Goal: Feedback & Contribution: Leave review/rating

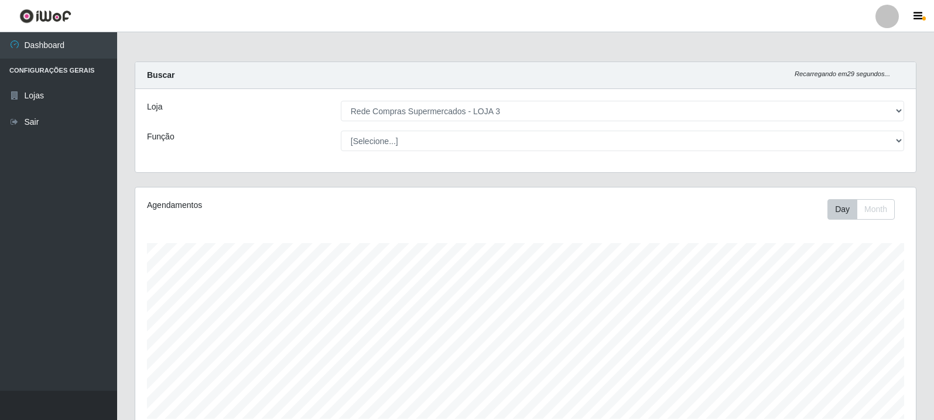
select select "162"
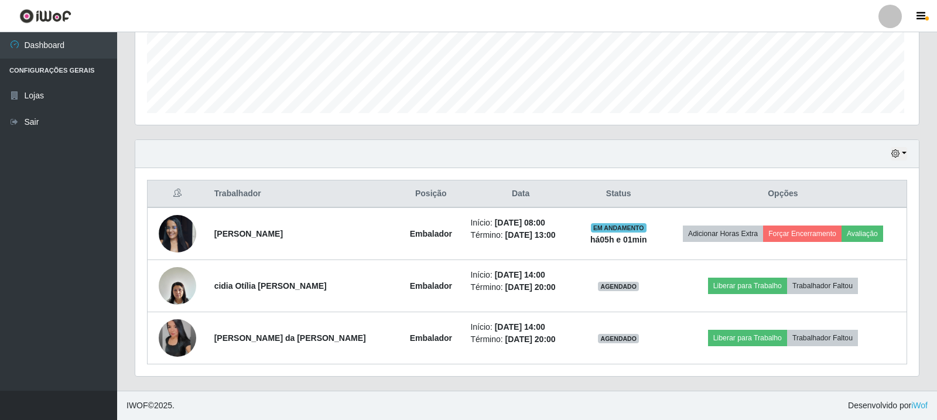
scroll to position [243, 775]
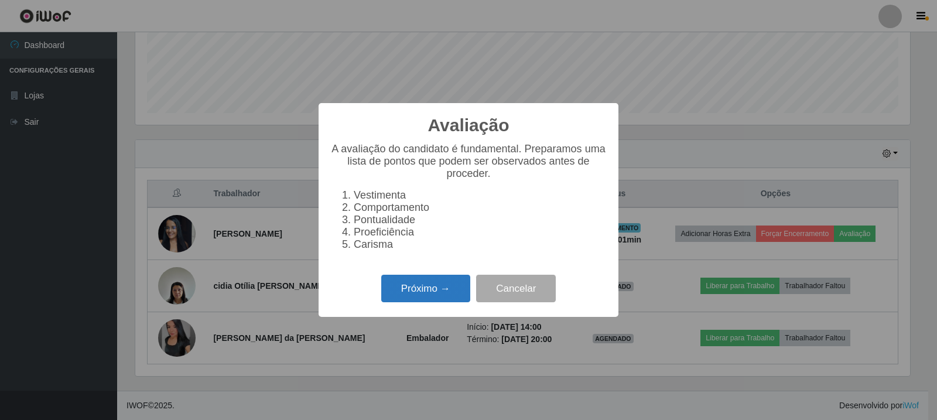
drag, startPoint x: 420, startPoint y: 295, endPoint x: 433, endPoint y: 294, distance: 12.9
click at [433, 294] on button "Próximo →" at bounding box center [425, 289] width 89 height 28
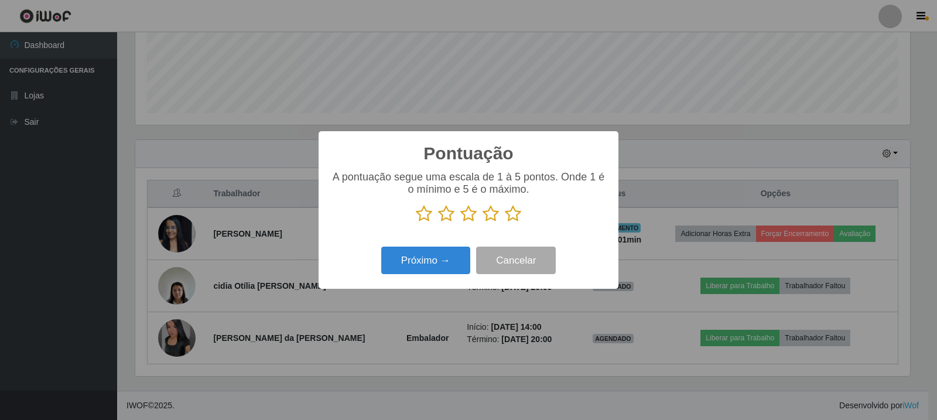
scroll to position [585349, 584817]
click at [515, 216] on icon at bounding box center [513, 214] width 16 height 18
click at [505, 223] on input "radio" at bounding box center [505, 223] width 0 height 0
click at [447, 258] on button "Próximo →" at bounding box center [425, 261] width 89 height 28
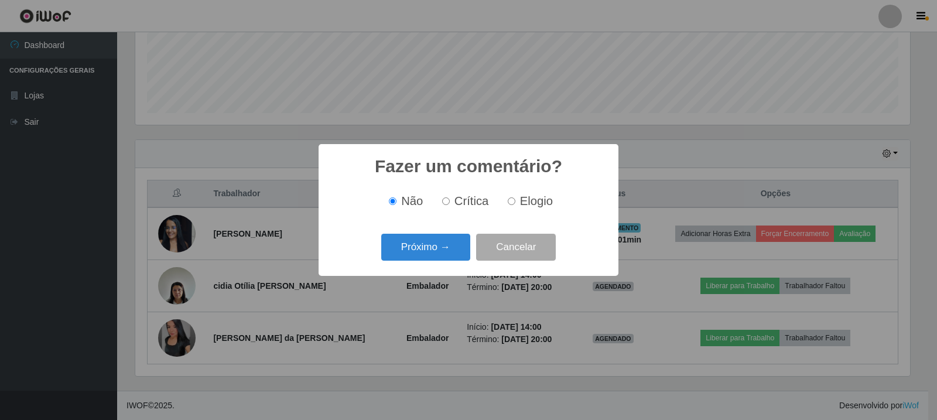
click at [535, 199] on span "Elogio" at bounding box center [536, 200] width 33 height 13
click at [515, 199] on input "Elogio" at bounding box center [512, 201] width 8 height 8
radio input "true"
click at [394, 259] on button "Próximo →" at bounding box center [425, 248] width 89 height 28
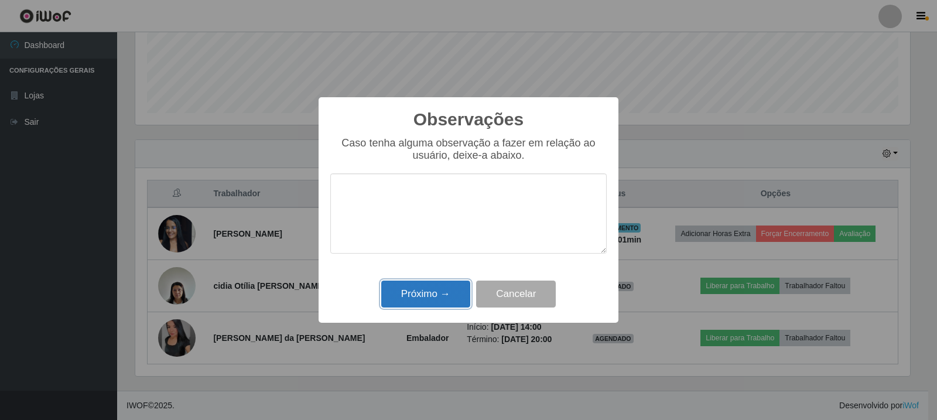
click at [443, 286] on button "Próximo →" at bounding box center [425, 294] width 89 height 28
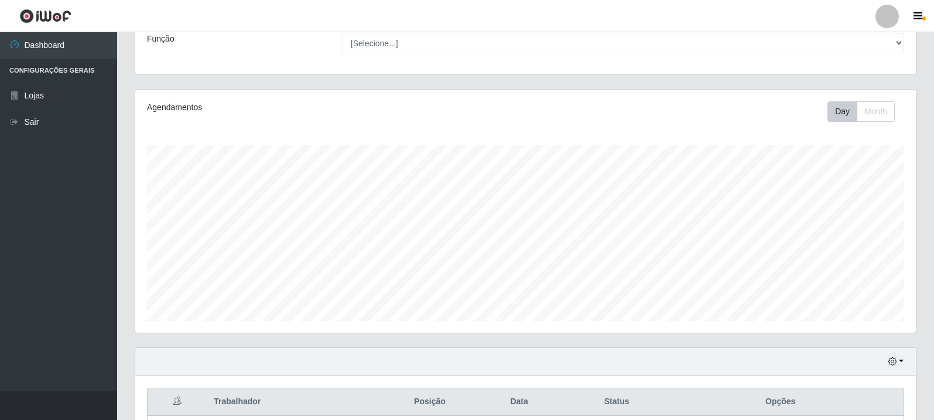
scroll to position [0, 0]
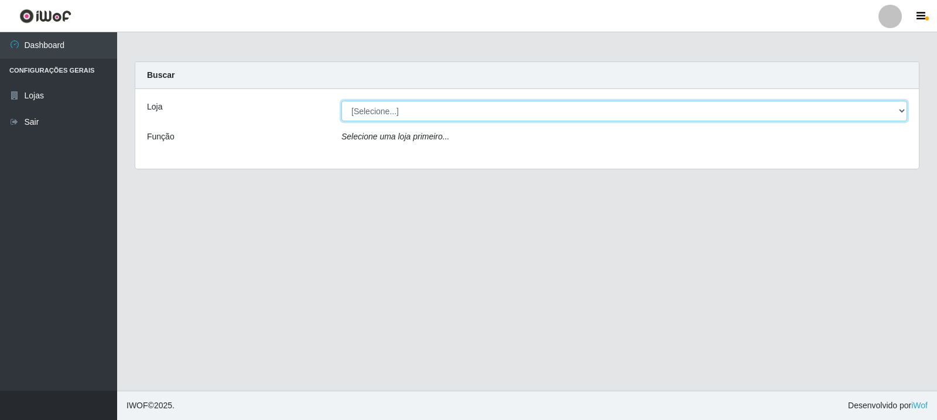
click at [533, 107] on select "[Selecione...] Rede Compras Supermercados - LOJA 3" at bounding box center [624, 111] width 566 height 20
select select "162"
click at [341, 101] on select "[Selecione...] Rede Compras Supermercados - LOJA 3" at bounding box center [624, 111] width 566 height 20
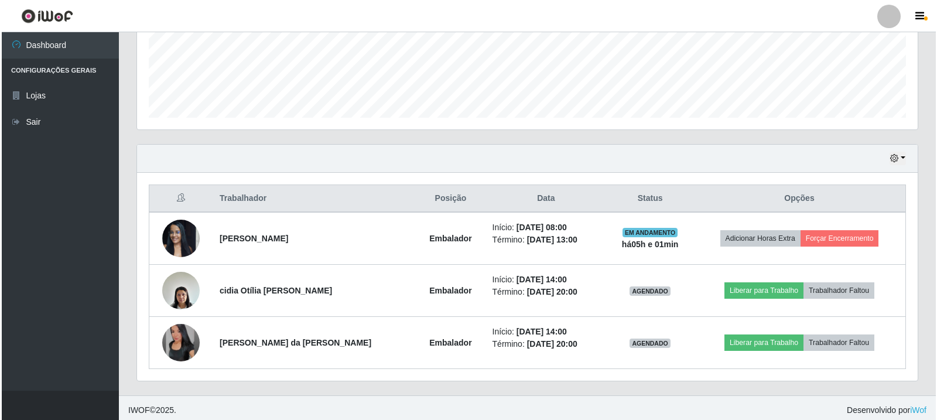
scroll to position [306, 0]
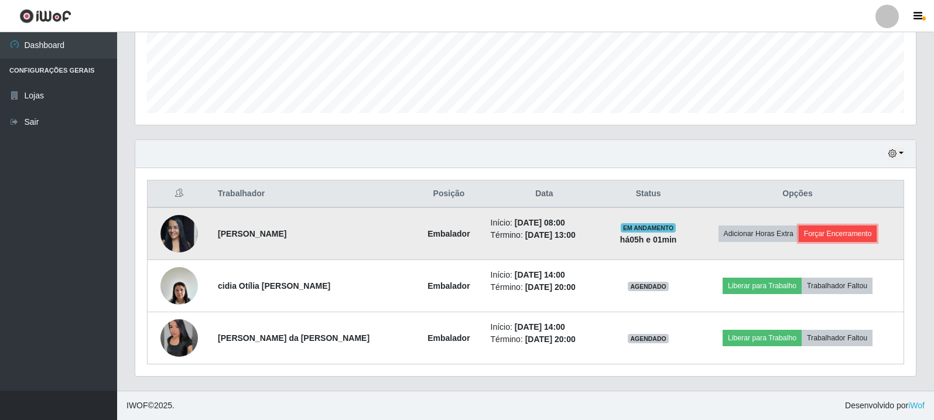
click at [836, 242] on button "Forçar Encerramento" at bounding box center [838, 233] width 78 height 16
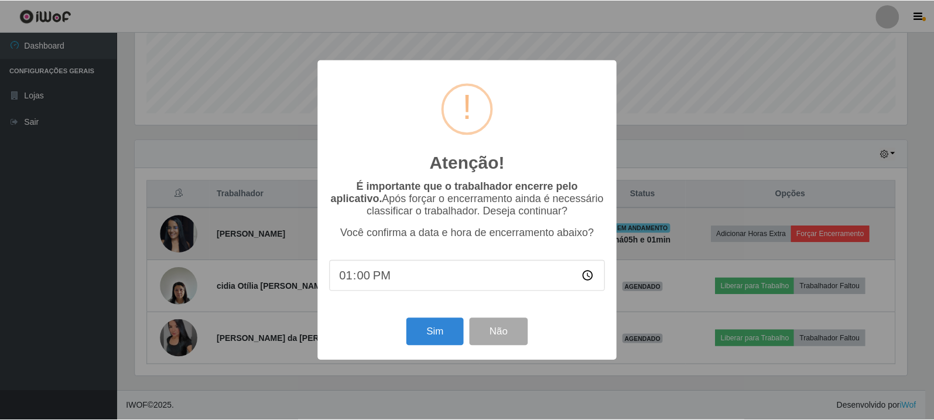
scroll to position [243, 775]
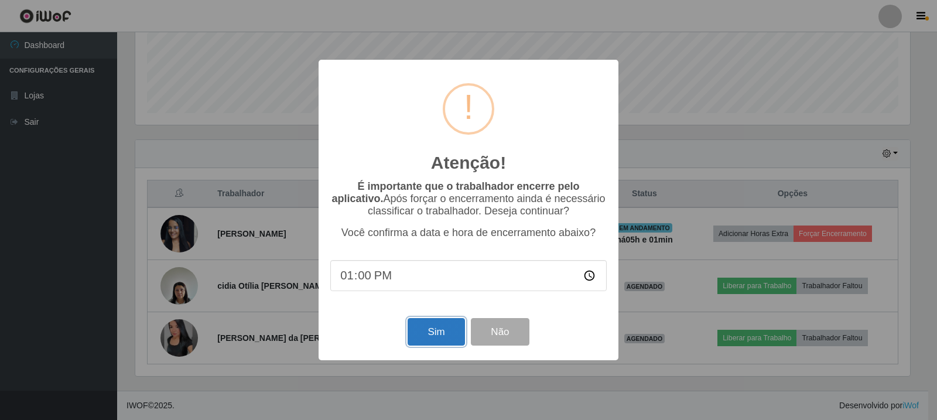
click at [447, 329] on button "Sim" at bounding box center [436, 332] width 57 height 28
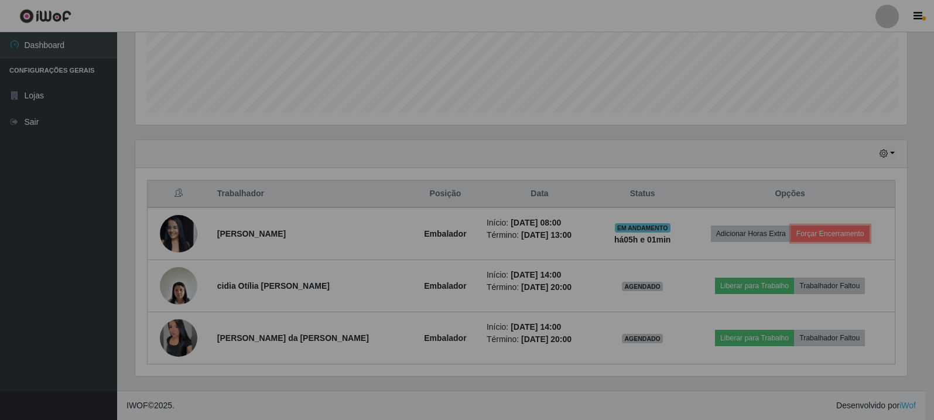
scroll to position [243, 781]
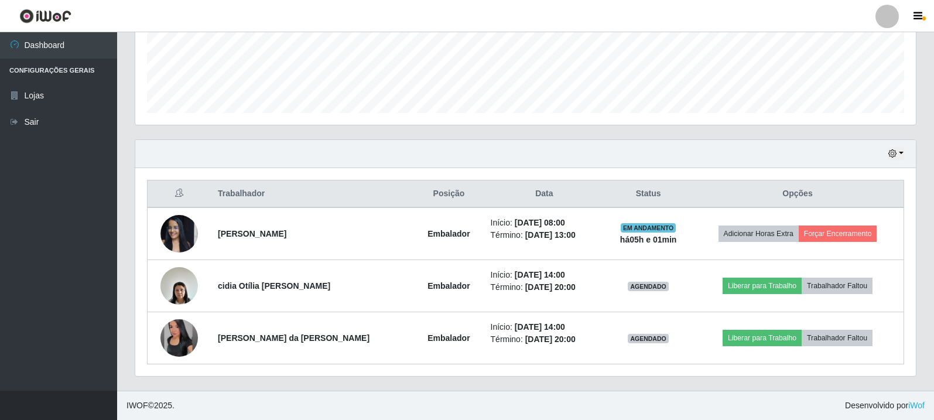
click at [843, 156] on div "Hoje 1 dia 3 dias 1 Semana Não encerrados" at bounding box center [525, 154] width 781 height 28
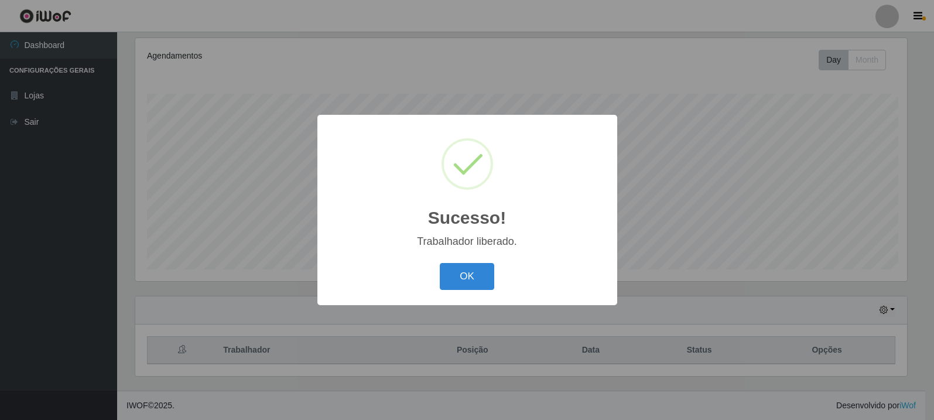
scroll to position [243, 775]
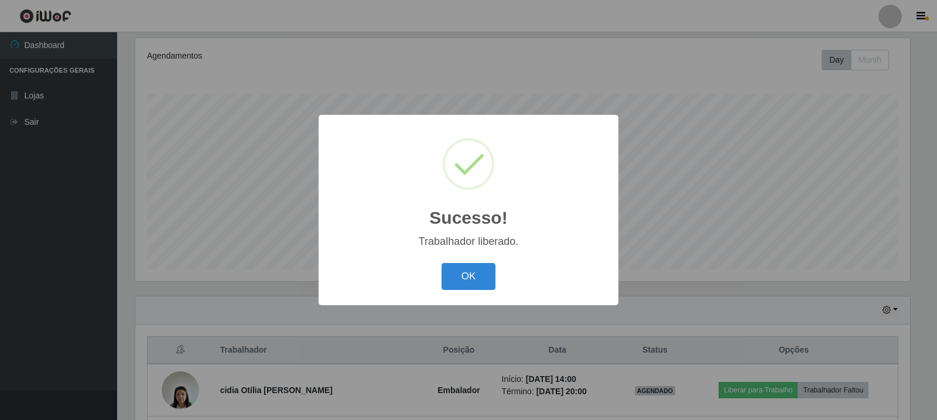
click at [483, 280] on button "OK" at bounding box center [469, 277] width 54 height 28
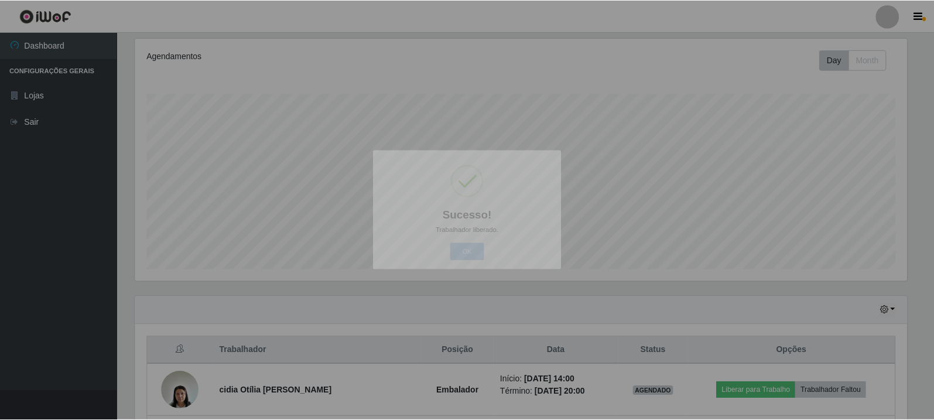
scroll to position [243, 781]
